Goal: Task Accomplishment & Management: Manage account settings

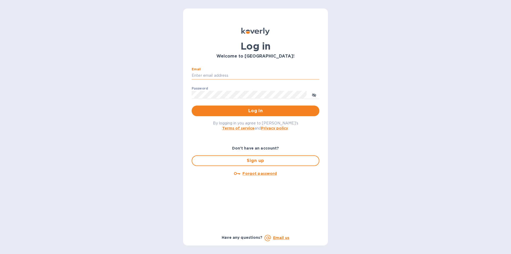
click at [241, 77] on input "Email" at bounding box center [256, 76] width 128 height 8
type input "[PERSON_NAME][EMAIL_ADDRESS][DOMAIN_NAME]"
click at [263, 175] on u "Forgot password" at bounding box center [259, 173] width 34 height 4
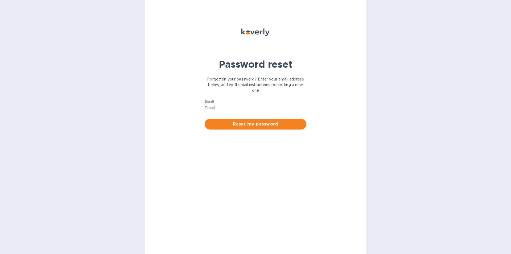
click at [233, 97] on div "Email ​ Reset my password" at bounding box center [255, 114] width 108 height 36
click at [231, 104] on input "Email" at bounding box center [256, 108] width 102 height 8
type input "[PERSON_NAME][EMAIL_ADDRESS][DOMAIN_NAME]"
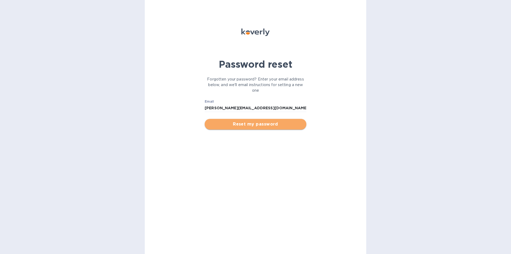
click at [243, 123] on span "Reset my password" at bounding box center [255, 124] width 93 height 6
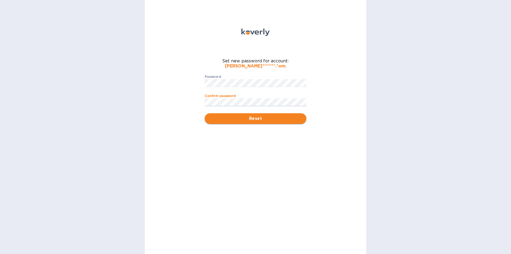
click at [242, 119] on span "Reset" at bounding box center [255, 118] width 93 height 6
click at [173, 80] on div "Set new password for account: [PERSON_NAME]*******.*om . Password ​ Confirm pas…" at bounding box center [255, 127] width 221 height 254
click at [182, 102] on div "Set new password for account: [PERSON_NAME]*******.*om . Password ​ Confirm pas…" at bounding box center [255, 127] width 221 height 254
click at [205, 113] on button "Reset" at bounding box center [256, 118] width 102 height 11
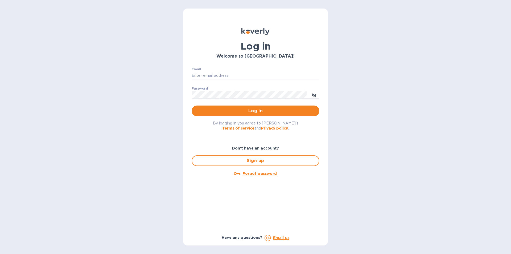
drag, startPoint x: 223, startPoint y: 75, endPoint x: 224, endPoint y: 80, distance: 4.4
click at [223, 76] on input "Email" at bounding box center [256, 76] width 128 height 8
type input "Joe@alumtecny.com"
click at [192, 105] on button "Log in" at bounding box center [256, 110] width 128 height 11
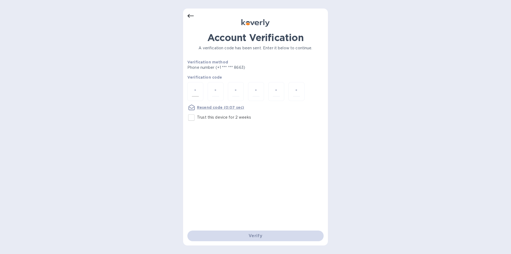
click at [194, 90] on input "number" at bounding box center [195, 92] width 7 height 10
type input "2"
type input "9"
type input "1"
type input "9"
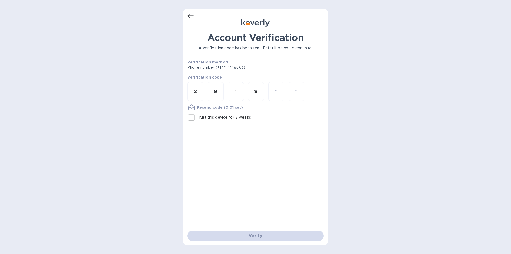
type input "8"
type input "7"
